Goal: Transaction & Acquisition: Download file/media

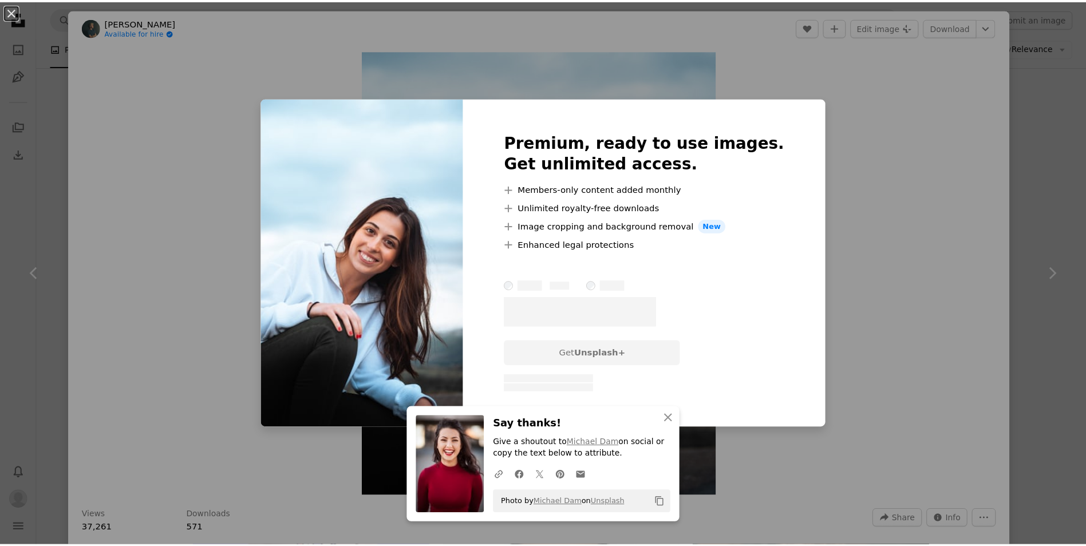
scroll to position [26, 0]
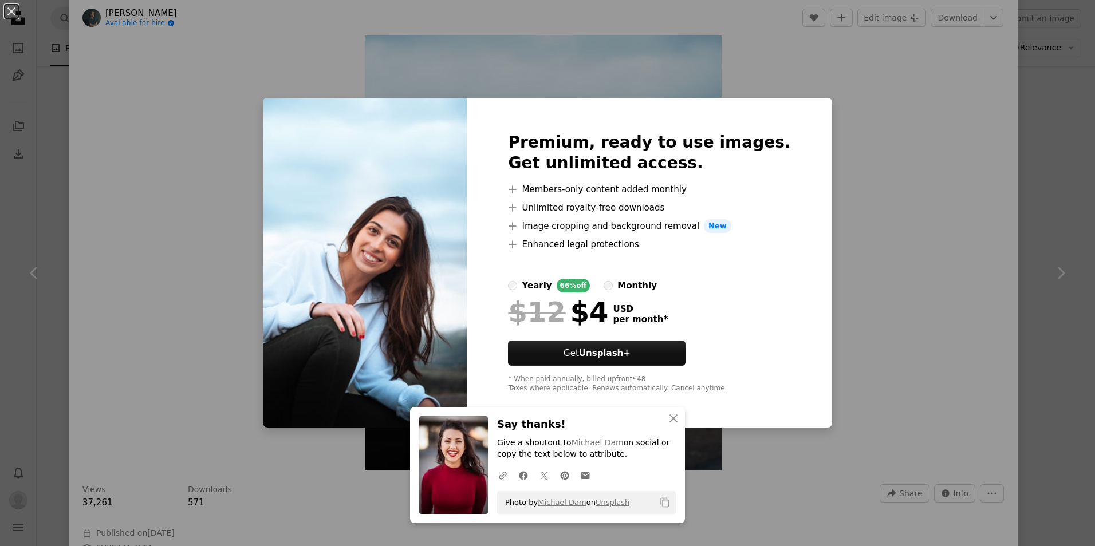
drag, startPoint x: 44, startPoint y: 104, endPoint x: 52, endPoint y: 90, distance: 15.7
click at [44, 103] on div "An X shape Premium, ready to use images. Get unlimited access. A plus sign Memb…" at bounding box center [547, 273] width 1095 height 546
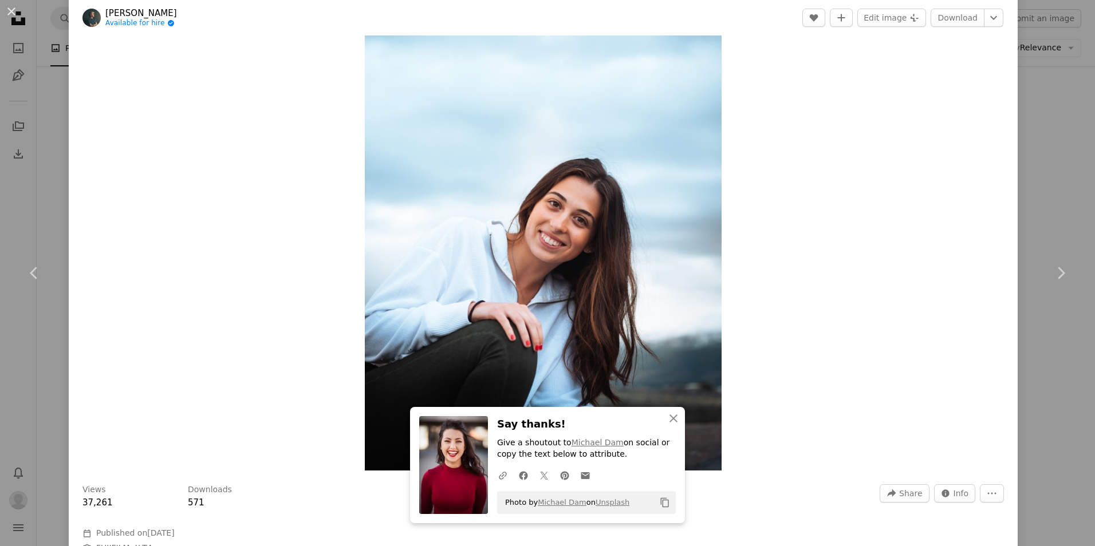
click at [52, 98] on div "An X shape Chevron left Chevron right [PERSON_NAME] Available for hire A checkm…" at bounding box center [547, 273] width 1095 height 546
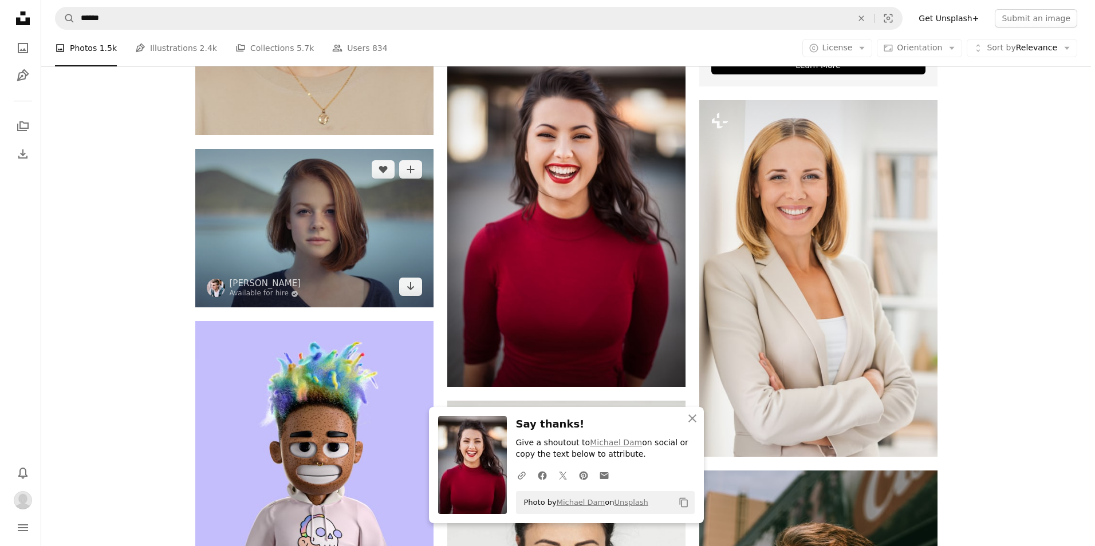
scroll to position [526, 0]
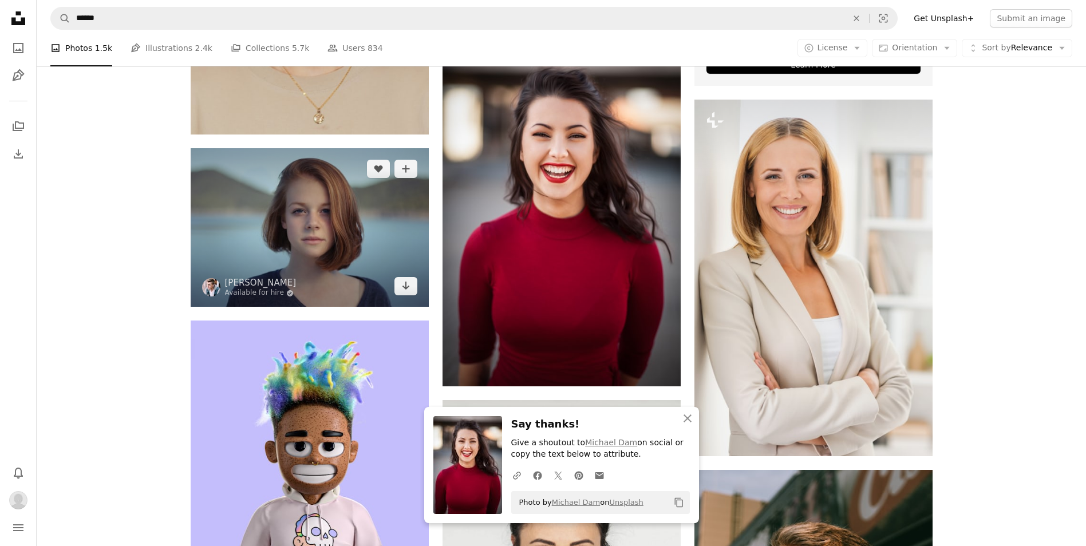
click at [351, 238] on img at bounding box center [310, 227] width 238 height 159
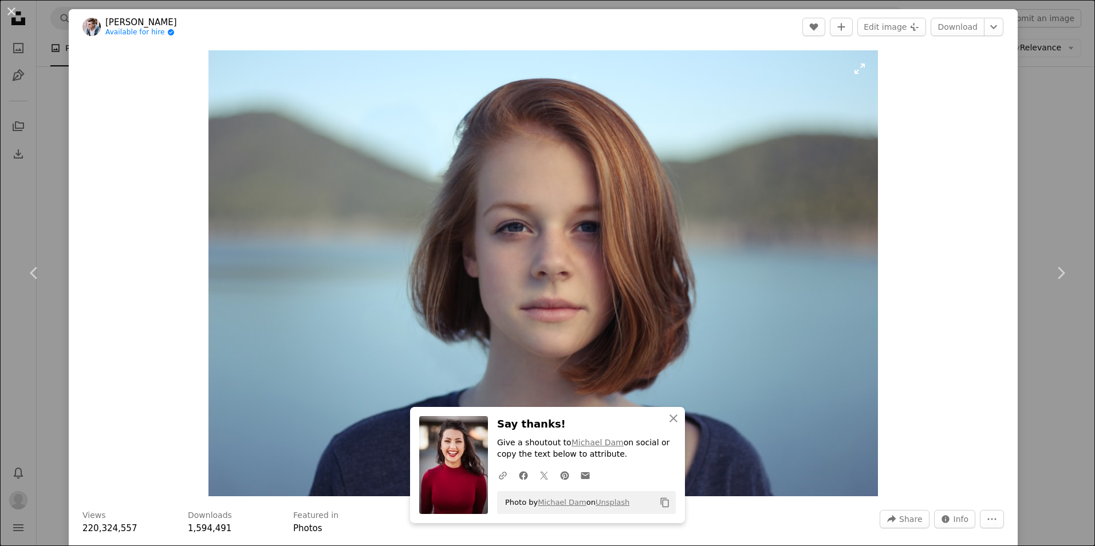
click at [795, 184] on img "Zoom in on this image" at bounding box center [542, 273] width 669 height 446
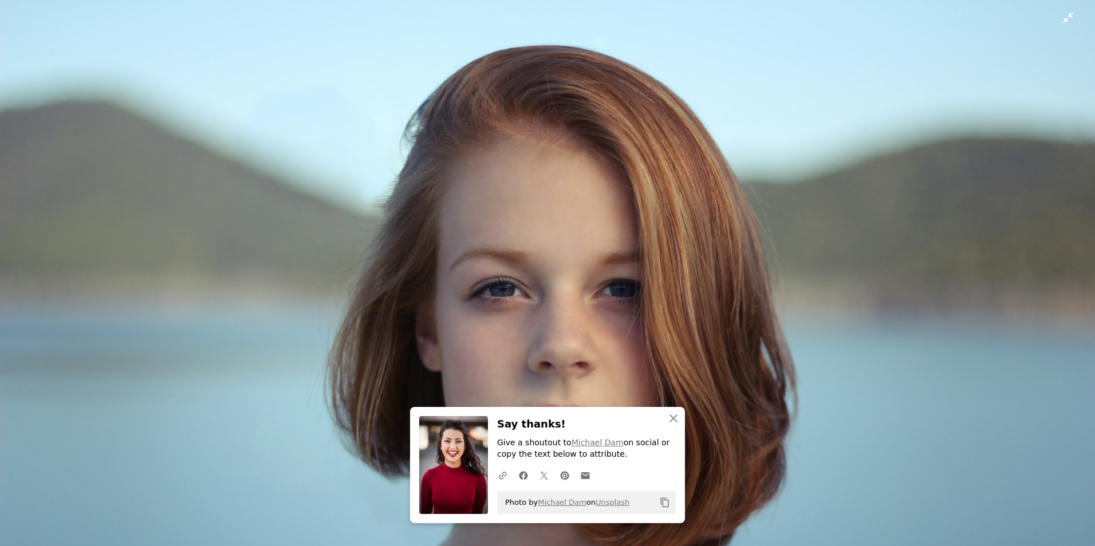
scroll to position [86, 0]
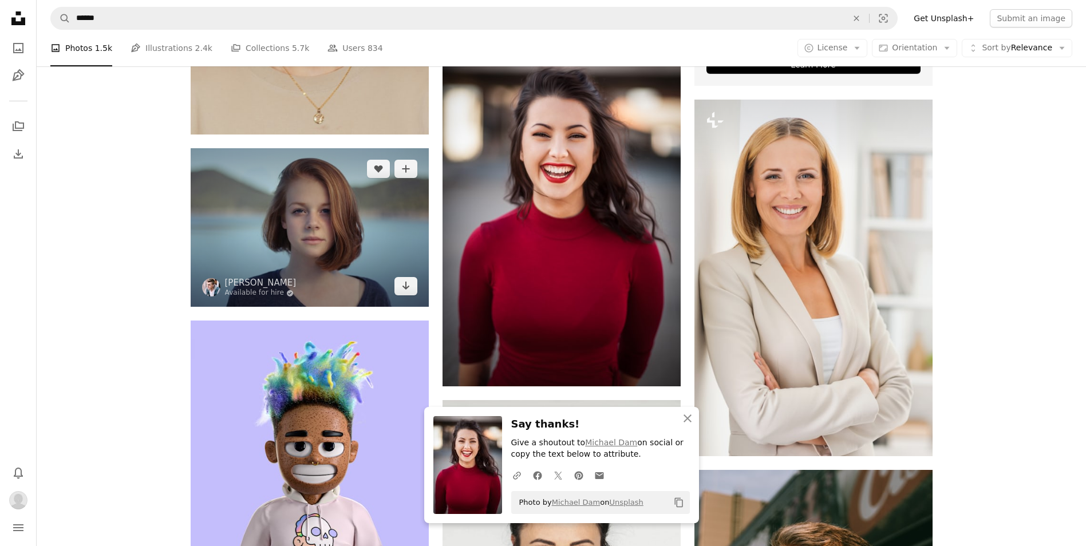
click at [380, 235] on img at bounding box center [310, 227] width 238 height 159
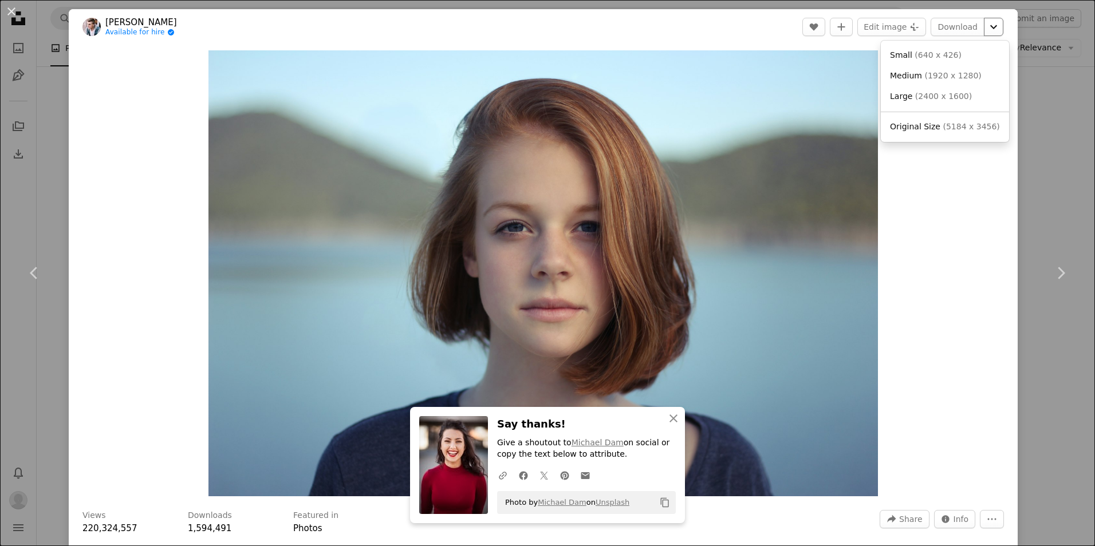
click at [985, 27] on icon "Chevron down" at bounding box center [993, 27] width 18 height 14
click at [951, 56] on link "Small ( 640 x 426 )" at bounding box center [944, 55] width 119 height 21
